Goal: Transaction & Acquisition: Purchase product/service

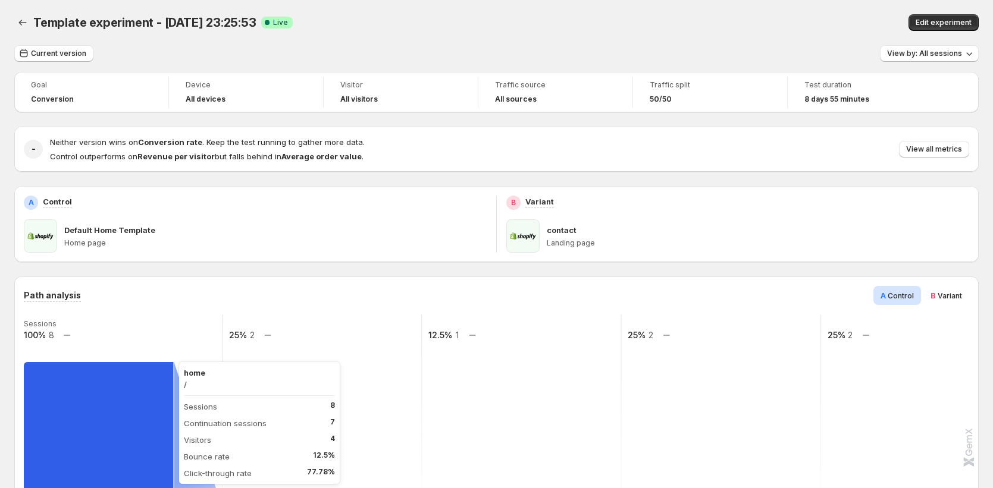
scroll to position [261, 0]
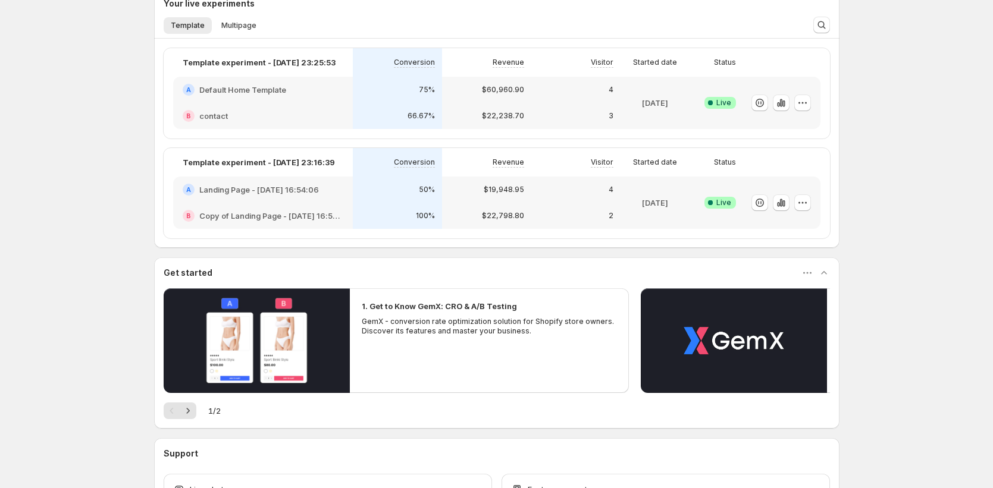
scroll to position [220, 0]
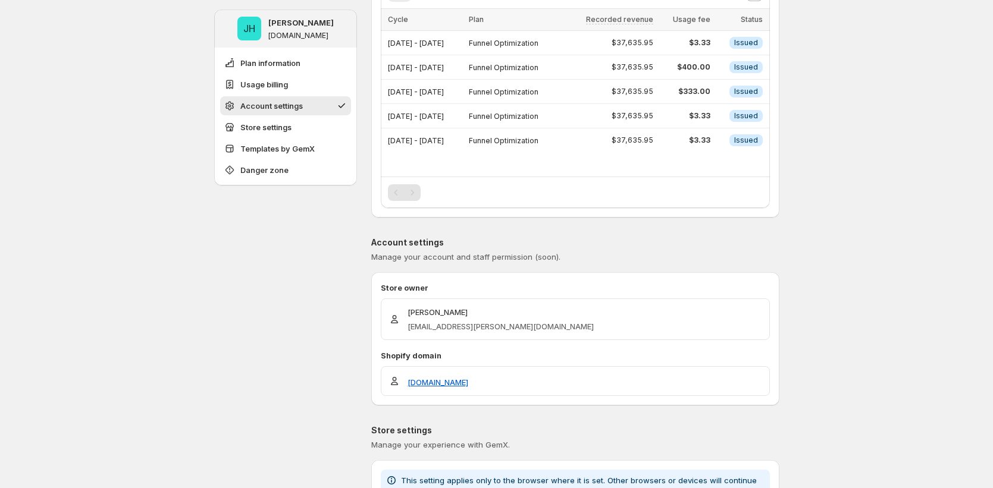
scroll to position [325, 0]
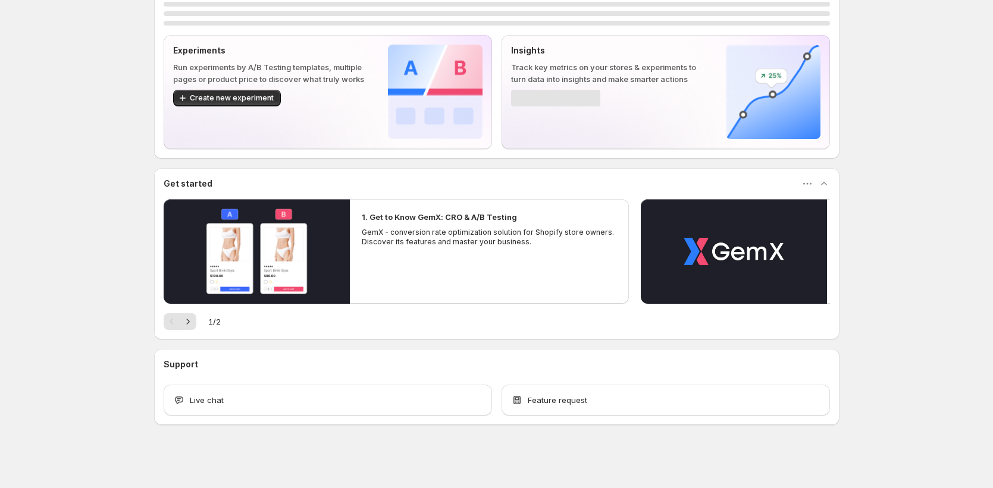
scroll to position [42, 0]
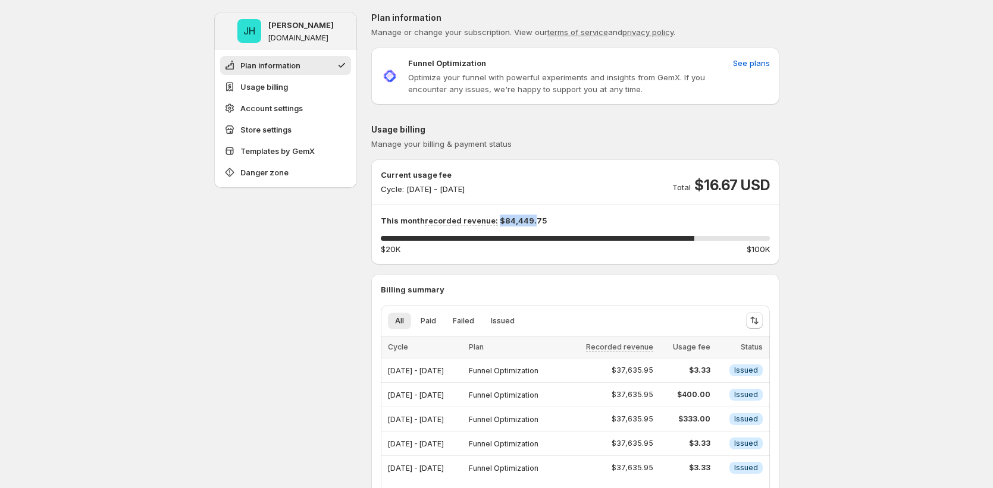
drag, startPoint x: 498, startPoint y: 218, endPoint x: 534, endPoint y: 221, distance: 35.8
click at [534, 221] on p "This month recorded revenue: $84,449.75" at bounding box center [575, 221] width 389 height 12
drag, startPoint x: 183, startPoint y: 193, endPoint x: 117, endPoint y: 111, distance: 104.9
drag, startPoint x: 500, startPoint y: 220, endPoint x: 660, endPoint y: 195, distance: 162.0
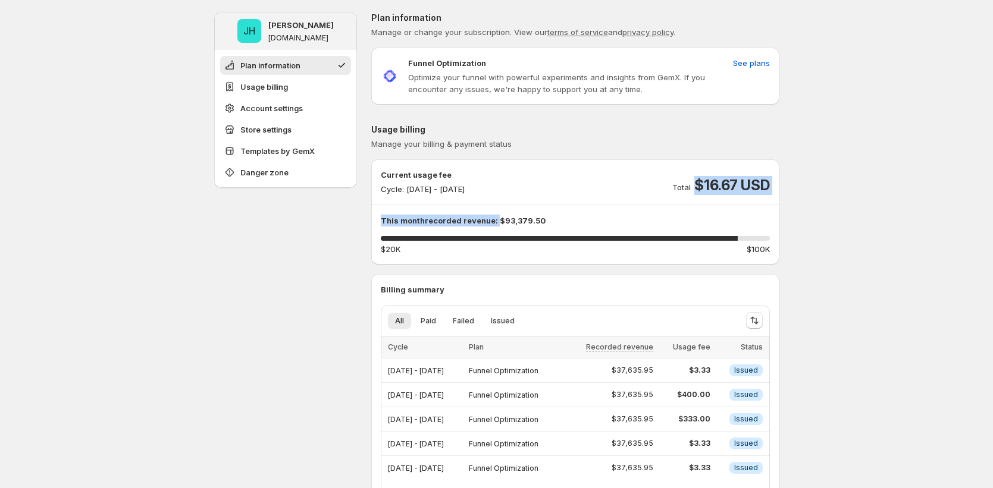
click at [660, 195] on div "Current usage fee Cycle: Sep 19, 2025 - Sep 30, 2025 Total $16.67 USD This mont…" at bounding box center [575, 212] width 389 height 86
drag, startPoint x: 504, startPoint y: 219, endPoint x: 564, endPoint y: 217, distance: 59.5
click at [564, 217] on p "This month recorded revenue: $93,379.50" at bounding box center [575, 221] width 389 height 12
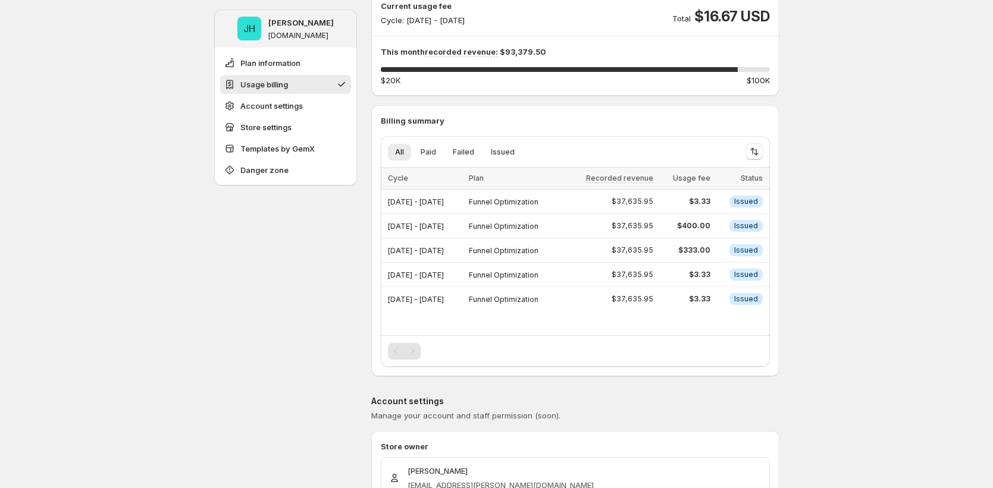
scroll to position [124, 0]
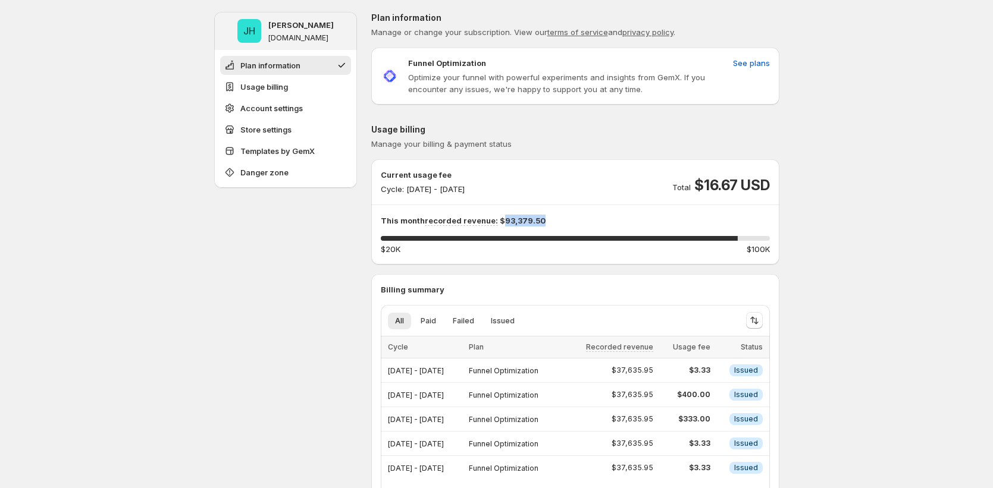
drag, startPoint x: 501, startPoint y: 221, endPoint x: 590, endPoint y: 217, distance: 88.8
click at [590, 217] on p "This month recorded revenue: $93,379.50" at bounding box center [575, 221] width 389 height 12
drag, startPoint x: 528, startPoint y: 222, endPoint x: 604, endPoint y: 223, distance: 75.6
click at [604, 223] on p "This month recorded revenue: $93,379.50" at bounding box center [575, 221] width 389 height 12
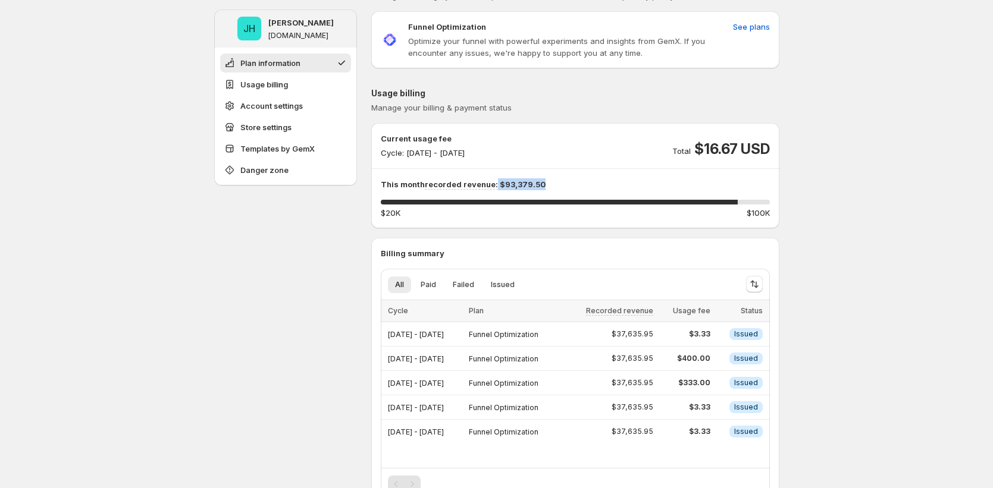
scroll to position [37, 0]
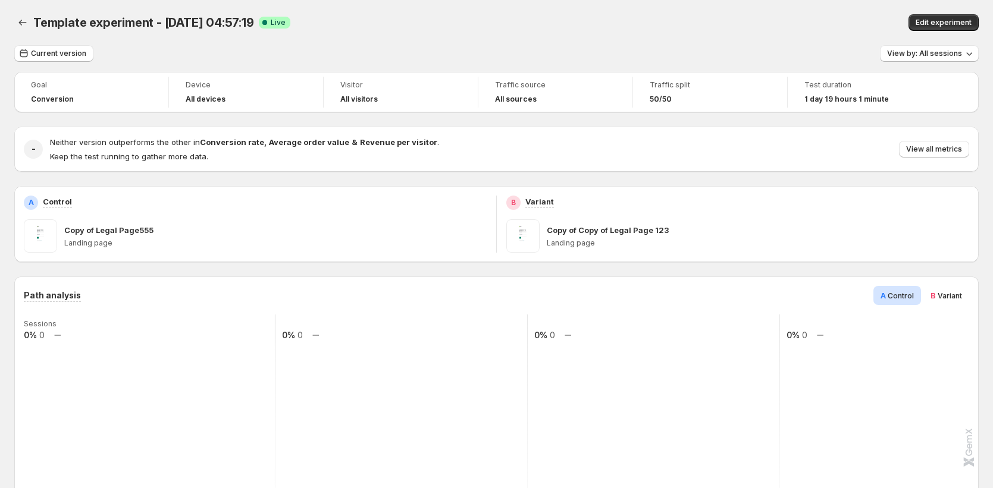
scroll to position [237, 0]
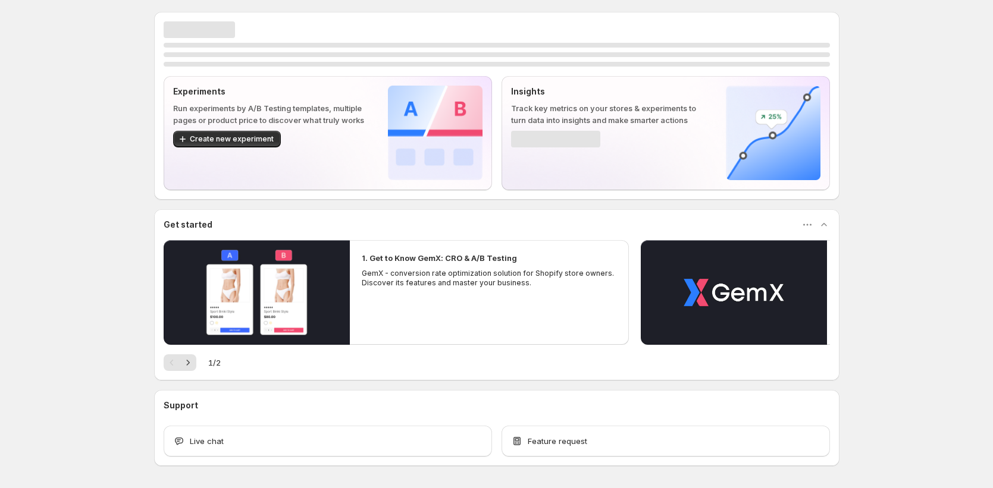
scroll to position [2, 0]
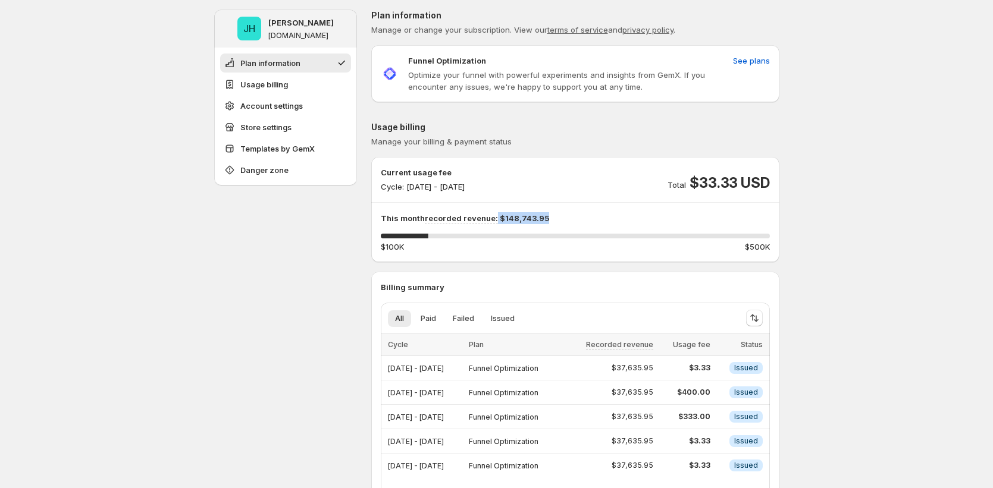
drag, startPoint x: 497, startPoint y: 221, endPoint x: 632, endPoint y: 215, distance: 134.5
click at [632, 215] on p "This month recorded revenue: $148,743.95" at bounding box center [575, 218] width 389 height 12
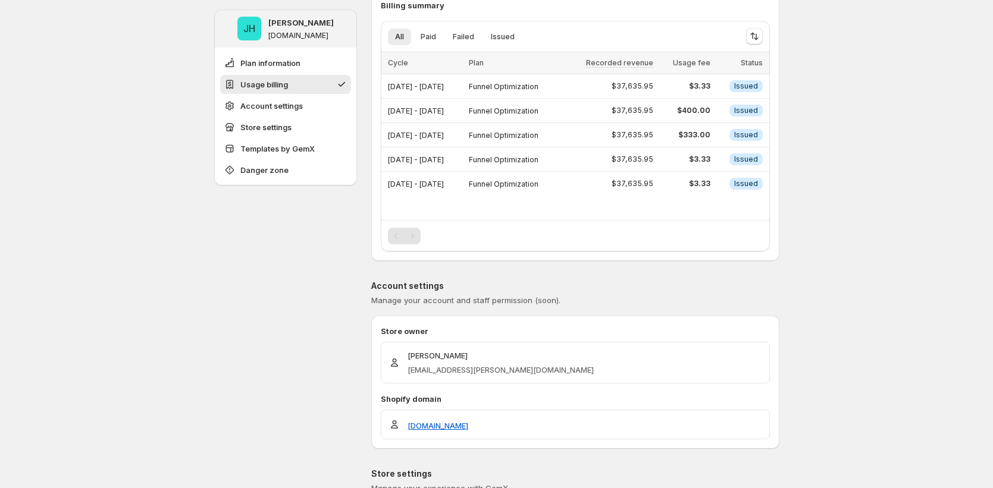
scroll to position [280, 0]
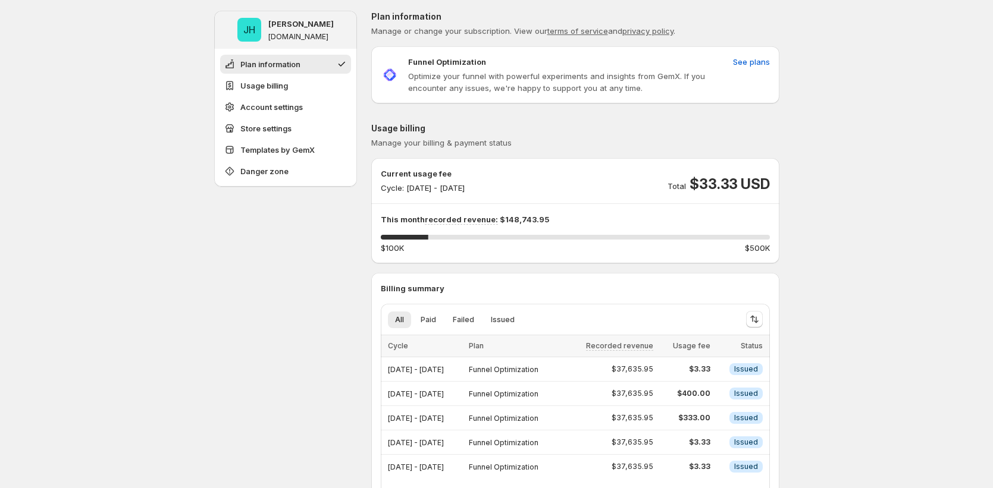
scroll to position [0, 0]
click at [762, 61] on span "See plans" at bounding box center [751, 63] width 37 height 12
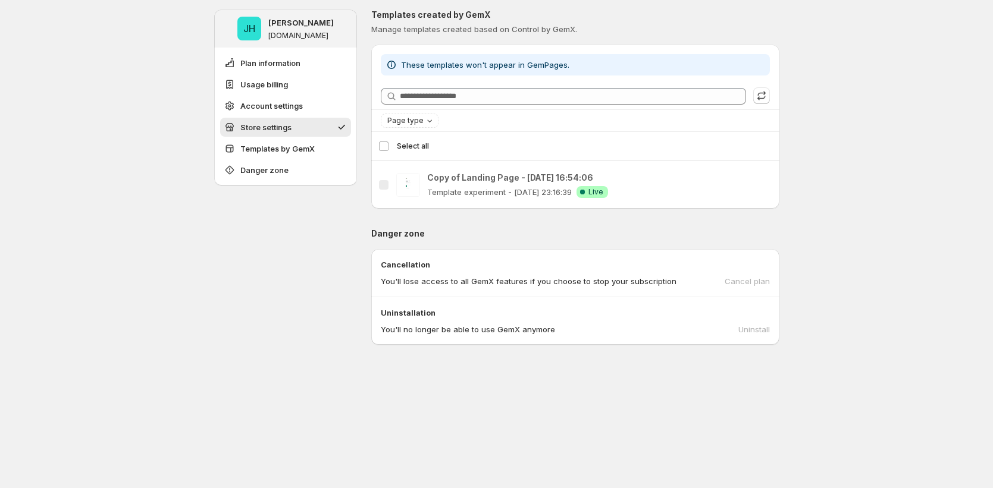
scroll to position [1247, 0]
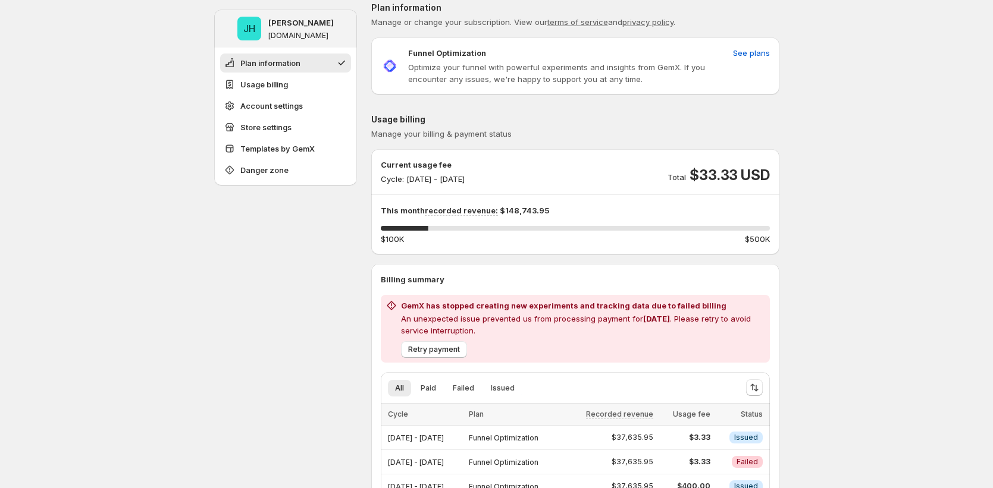
scroll to position [11, 0]
click at [758, 49] on span "See plans" at bounding box center [751, 52] width 37 height 12
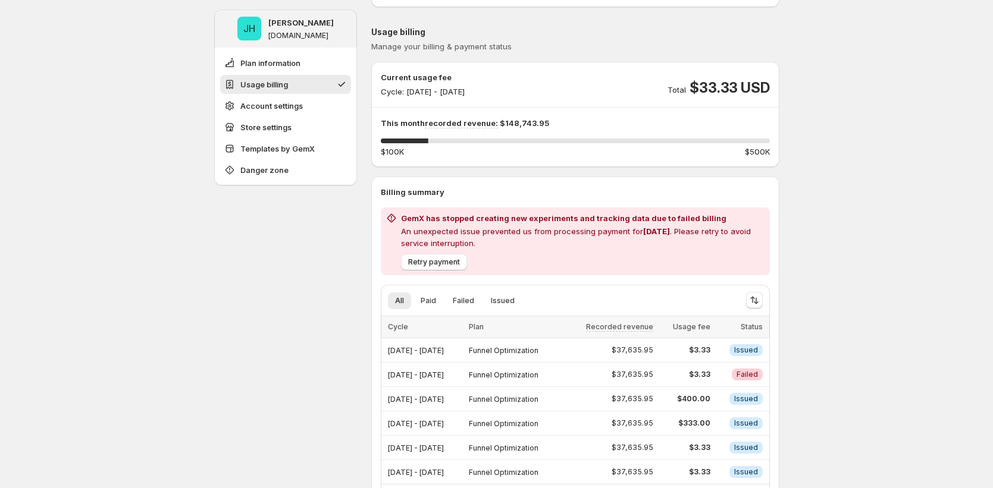
scroll to position [0, 0]
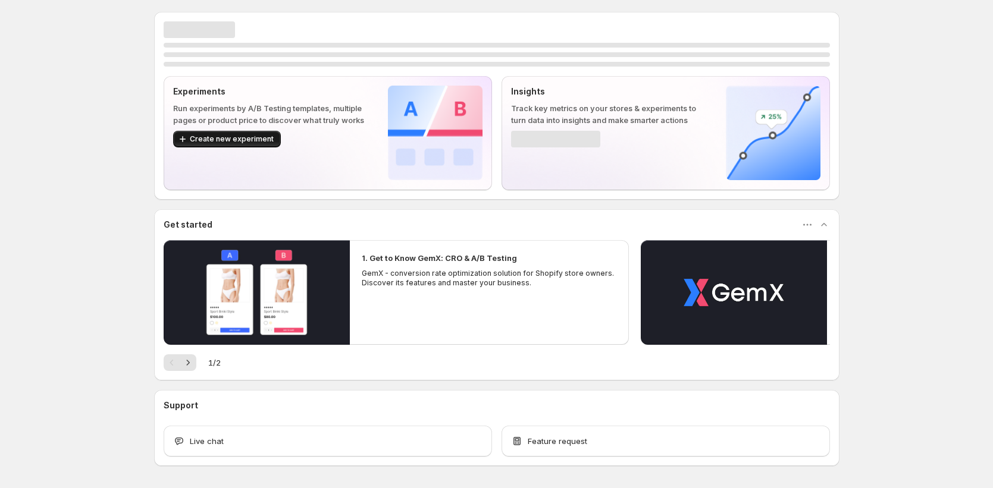
click at [250, 145] on button "Create new experiment" at bounding box center [227, 139] width 108 height 17
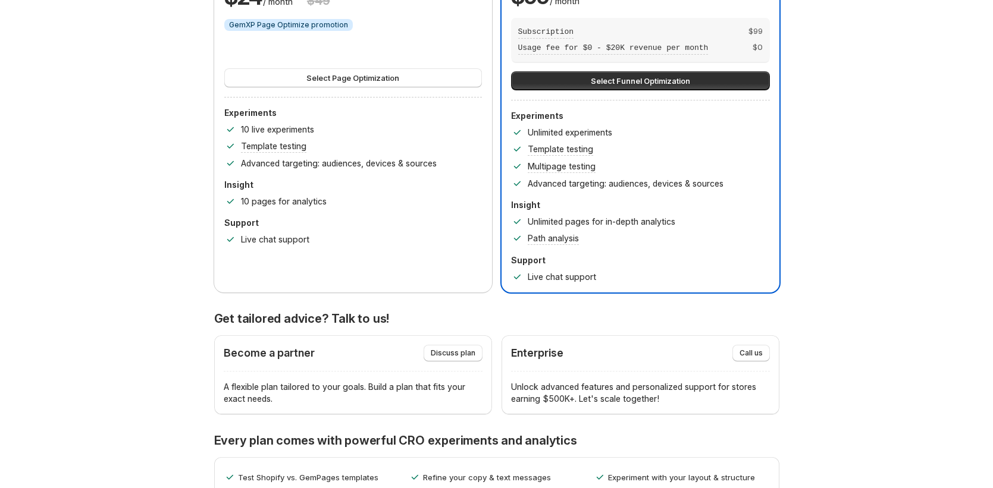
scroll to position [230, 0]
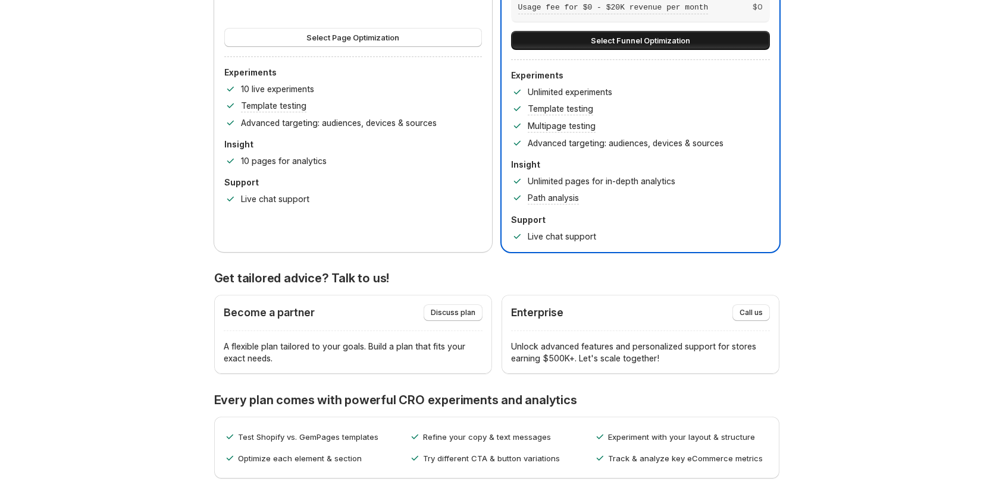
click at [580, 45] on button "Select Funnel Optimization" at bounding box center [640, 40] width 259 height 19
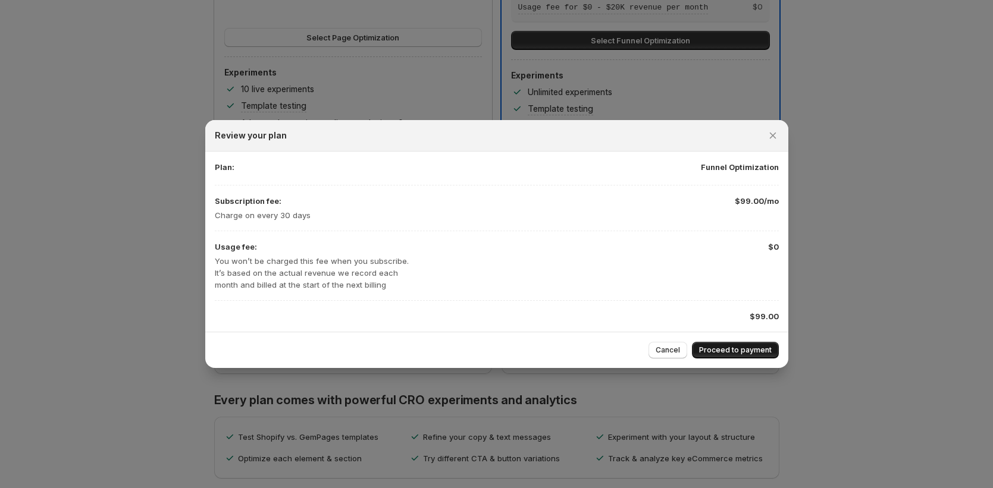
click at [742, 349] on span "Proceed to payment" at bounding box center [735, 351] width 73 height 10
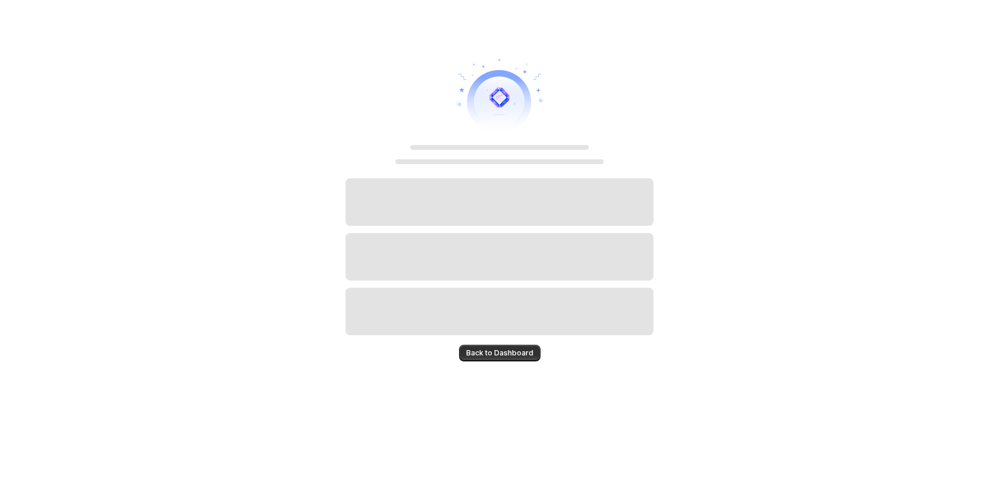
click at [504, 344] on div "Back to Dashboard" at bounding box center [500, 348] width 308 height 26
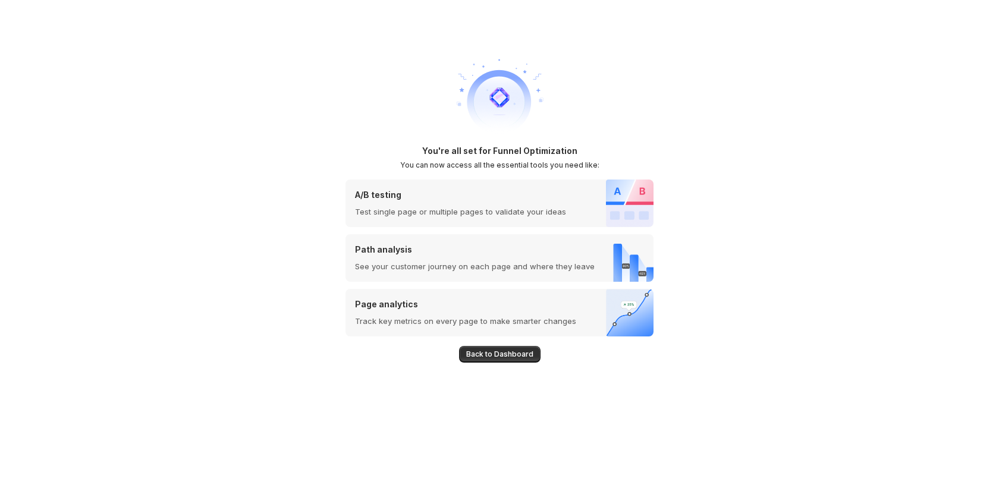
click at [504, 340] on div "Back to Dashboard" at bounding box center [500, 350] width 308 height 26
click at [513, 352] on span "Back to Dashboard" at bounding box center [499, 355] width 67 height 10
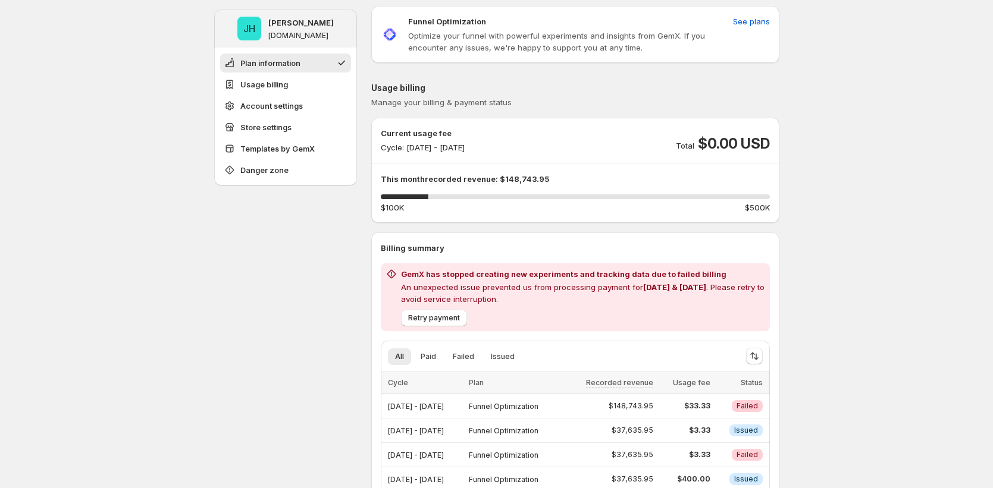
scroll to position [214, 0]
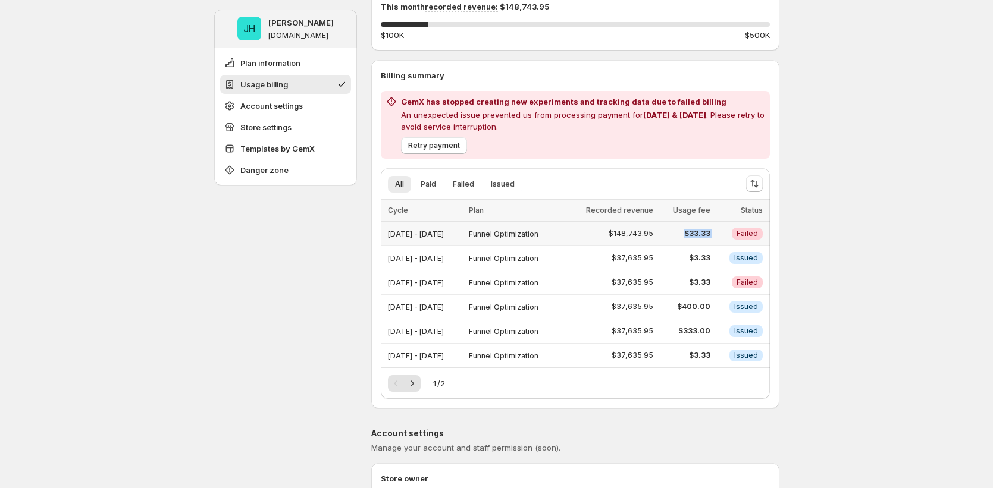
drag, startPoint x: 695, startPoint y: 233, endPoint x: 731, endPoint y: 236, distance: 36.4
click at [731, 236] on tr "[DATE] - [DATE] Funnel Optimization $148,743.95 $33.33 Critical Failed" at bounding box center [575, 234] width 389 height 24
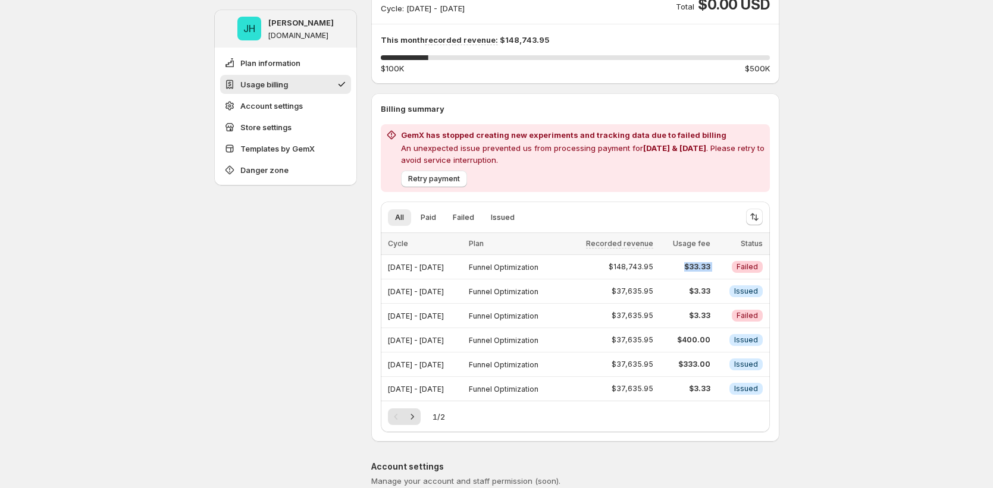
scroll to position [138, 0]
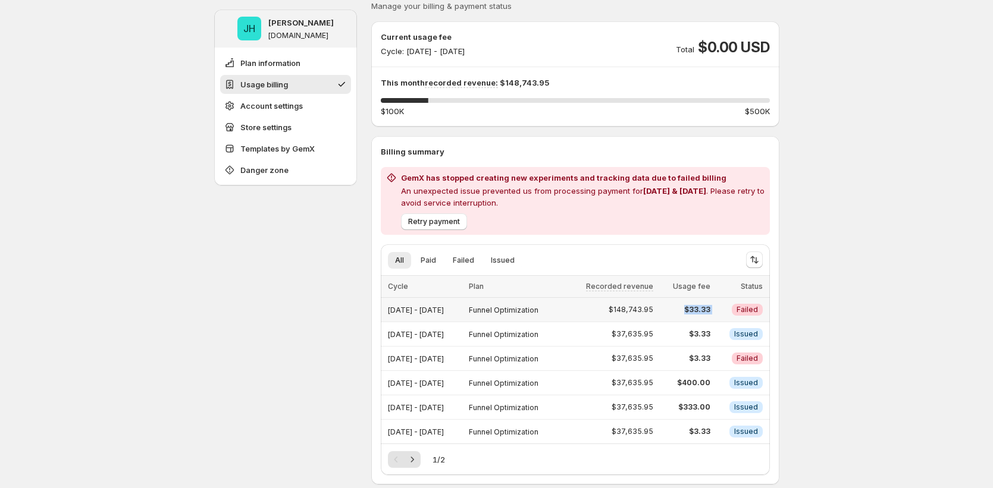
drag, startPoint x: 444, startPoint y: 312, endPoint x: 495, endPoint y: 309, distance: 51.2
click at [462, 309] on div "[DATE] - [DATE]" at bounding box center [425, 310] width 74 height 17
